Goal: Information Seeking & Learning: Learn about a topic

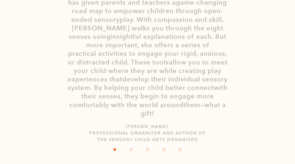
scroll to position [1021, 0]
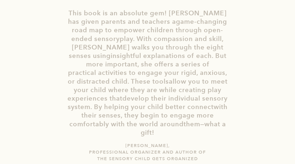
scroll to position [0, 0]
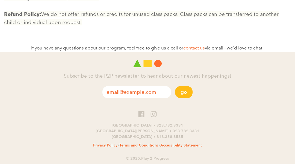
scroll to position [0, 0]
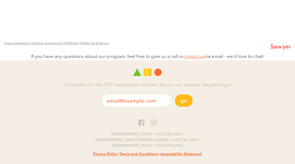
scroll to position [0, 0]
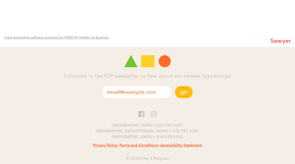
scroll to position [577, 0]
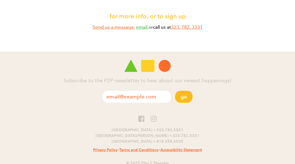
scroll to position [0, 0]
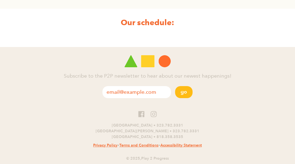
scroll to position [290, 0]
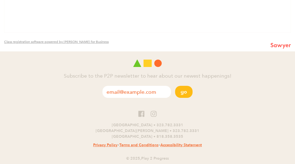
scroll to position [0, 0]
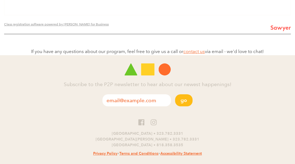
scroll to position [0, 0]
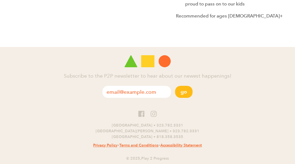
scroll to position [0, 0]
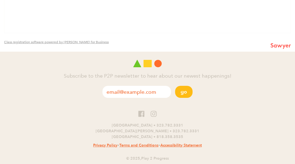
scroll to position [0, 0]
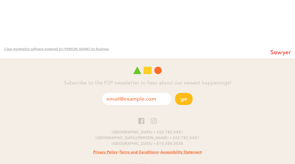
scroll to position [0, 0]
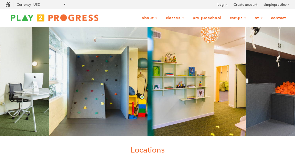
scroll to position [326, 0]
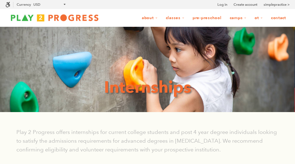
scroll to position [272, 0]
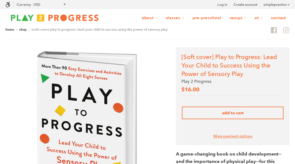
scroll to position [396, 0]
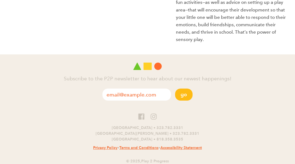
scroll to position [0, 0]
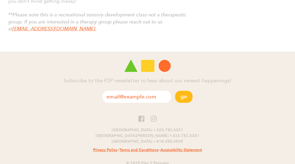
scroll to position [0, 0]
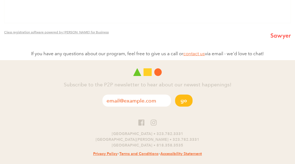
scroll to position [0, 0]
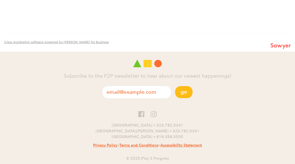
scroll to position [512, 0]
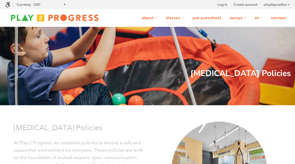
scroll to position [256, 0]
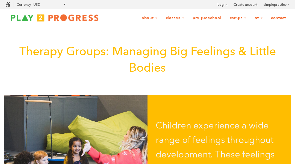
scroll to position [579, 0]
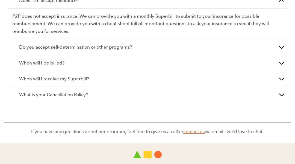
scroll to position [1330, 0]
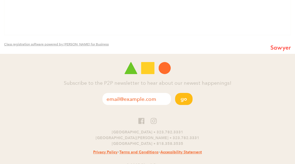
scroll to position [644, 0]
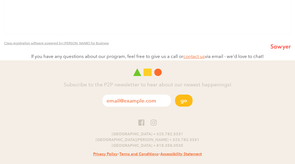
scroll to position [0, 0]
